Goal: Navigation & Orientation: Find specific page/section

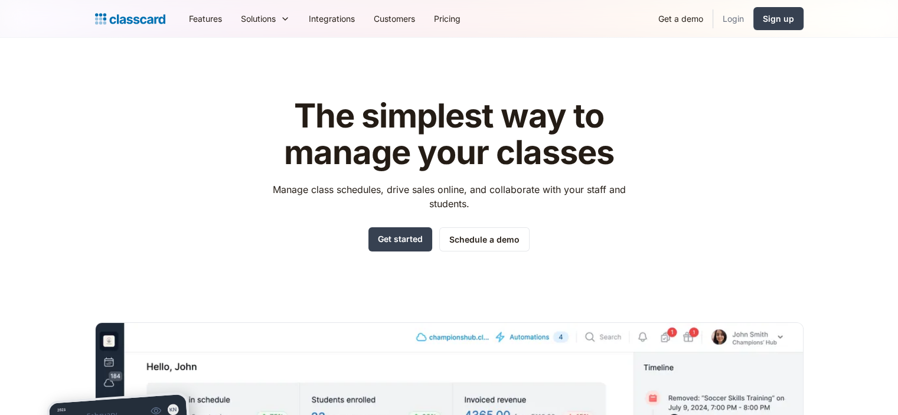
click at [727, 12] on link "Login" at bounding box center [733, 18] width 40 height 27
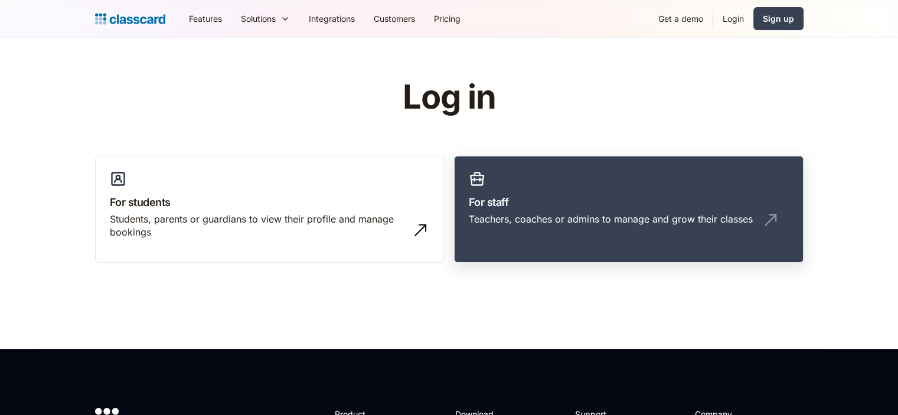
click at [525, 207] on h3 "For staff" at bounding box center [629, 202] width 320 height 16
